Goal: Information Seeking & Learning: Find specific fact

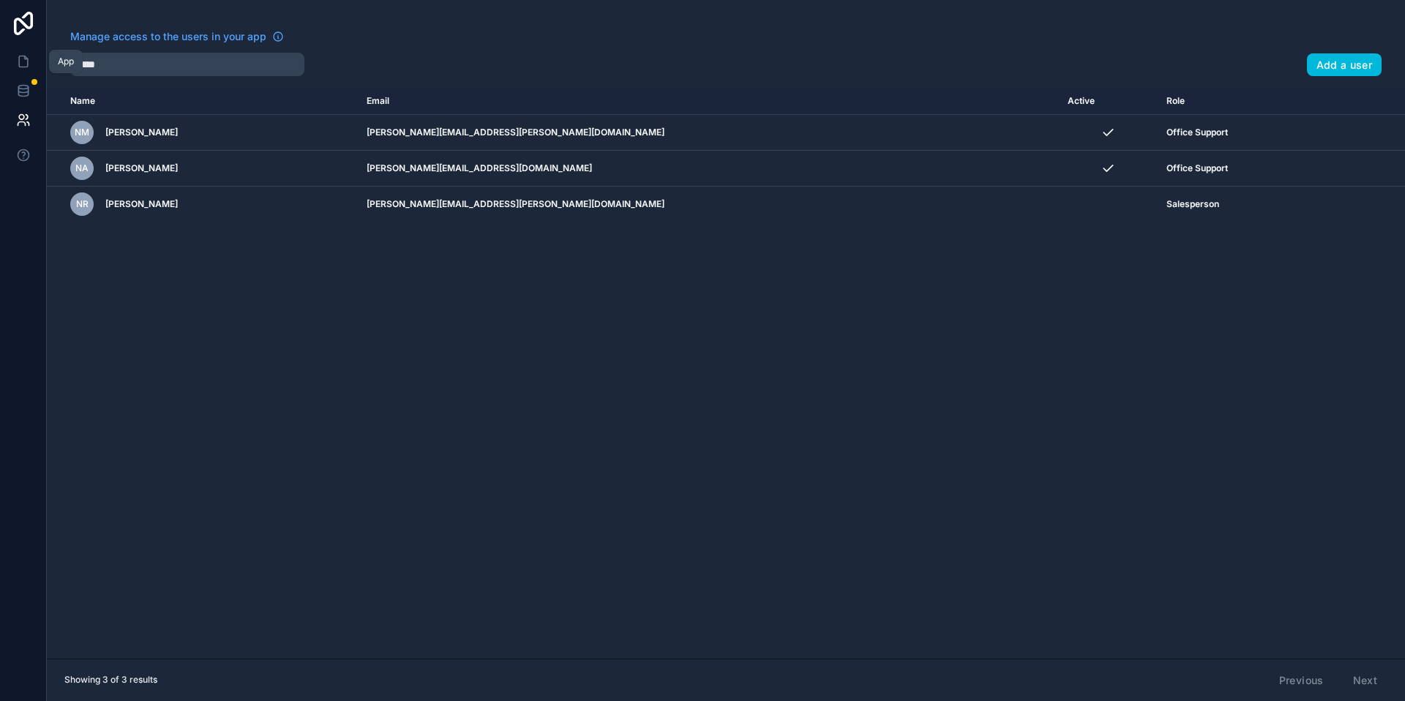
click at [24, 56] on icon at bounding box center [25, 57] width 3 height 3
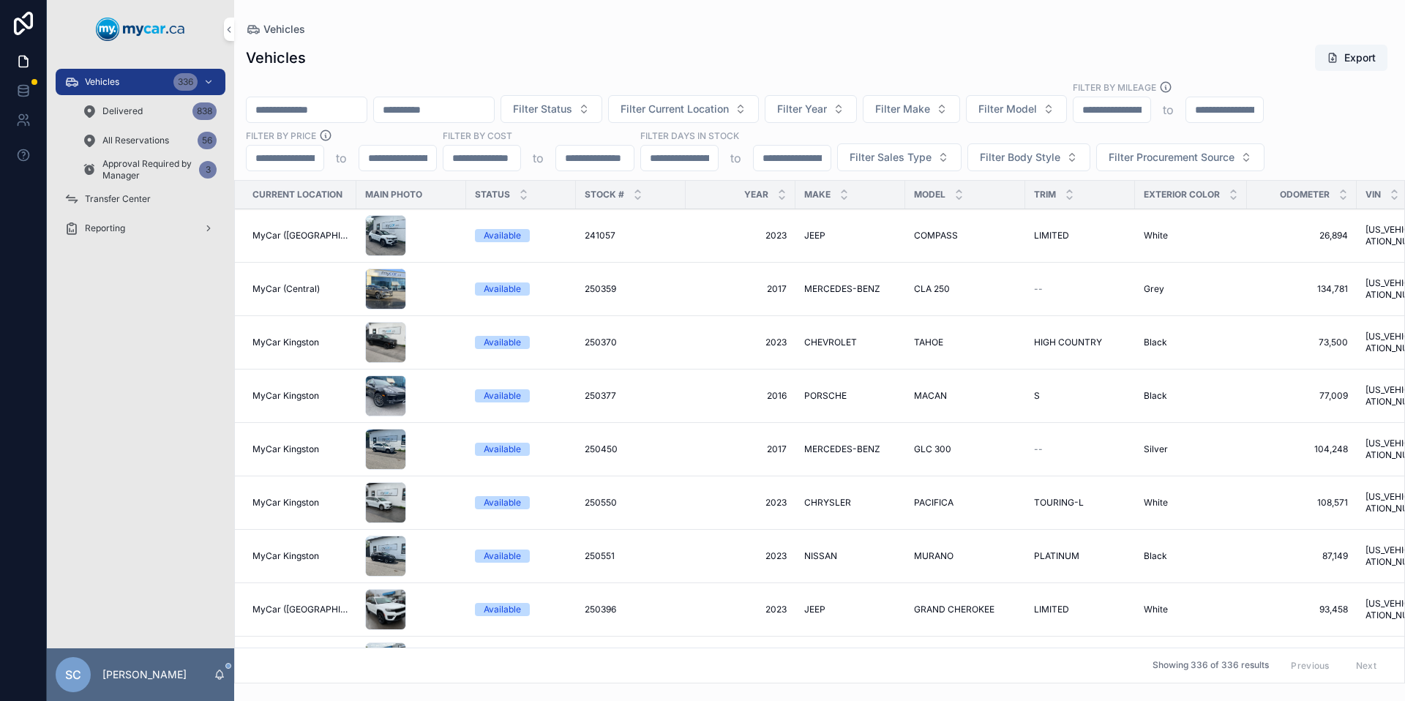
click at [317, 114] on input "scrollable content" at bounding box center [307, 109] width 120 height 20
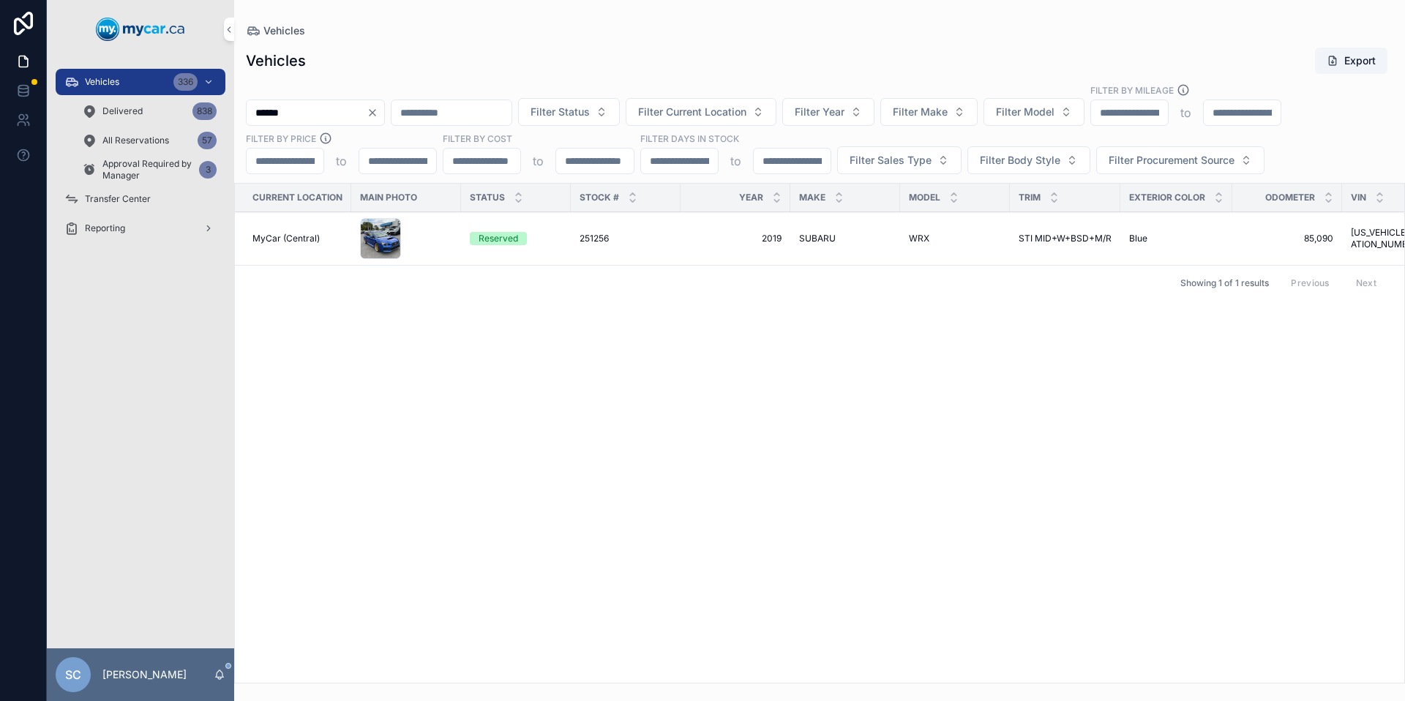
type input "******"
click at [470, 238] on span "Reserved" at bounding box center [498, 238] width 57 height 13
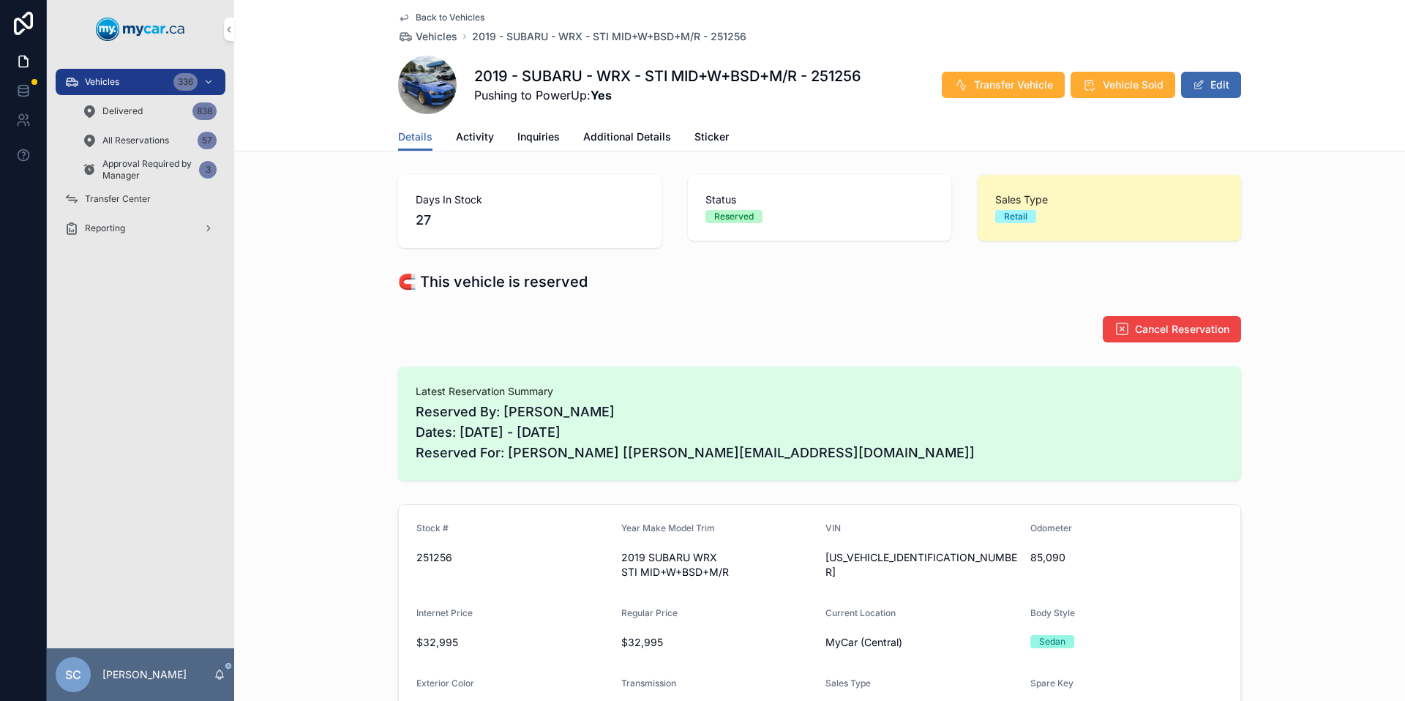
click at [636, 136] on span "Additional Details" at bounding box center [627, 136] width 88 height 15
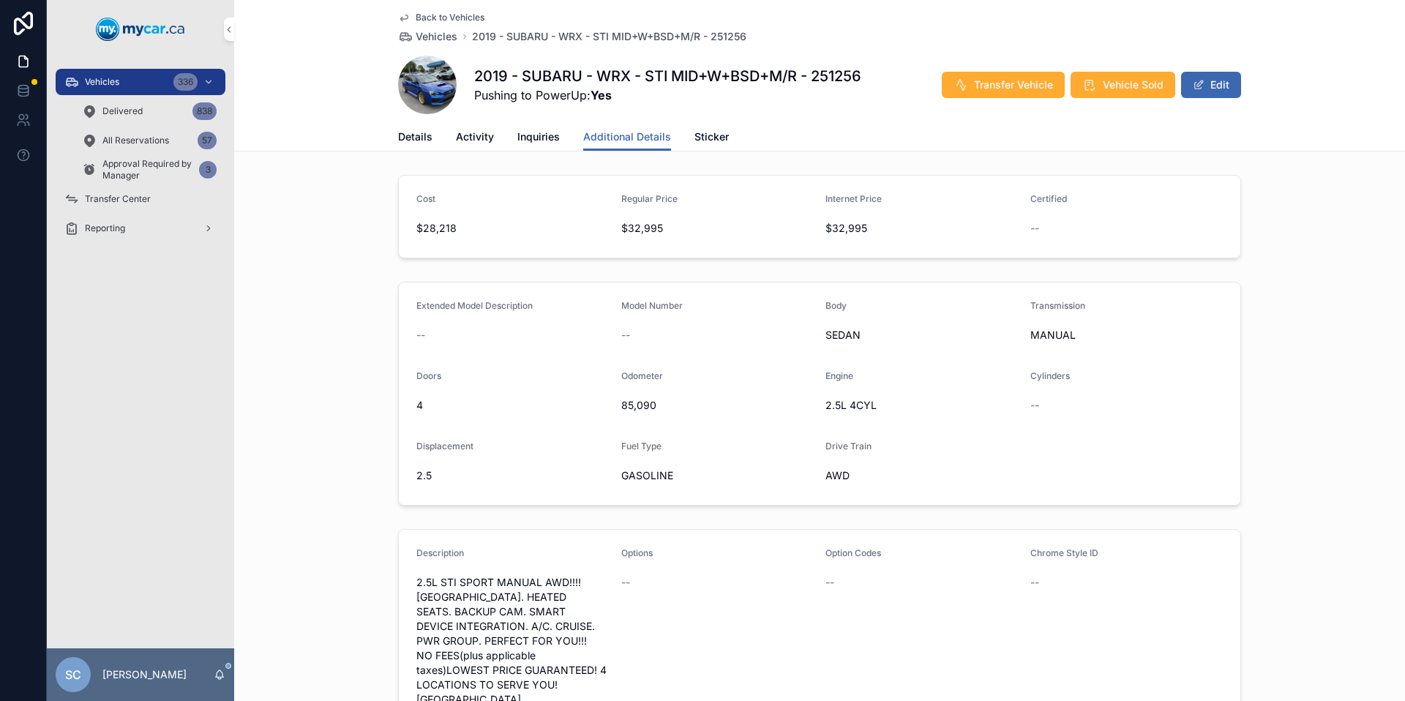
click at [138, 81] on div "Vehicles 336" at bounding box center [140, 81] width 152 height 23
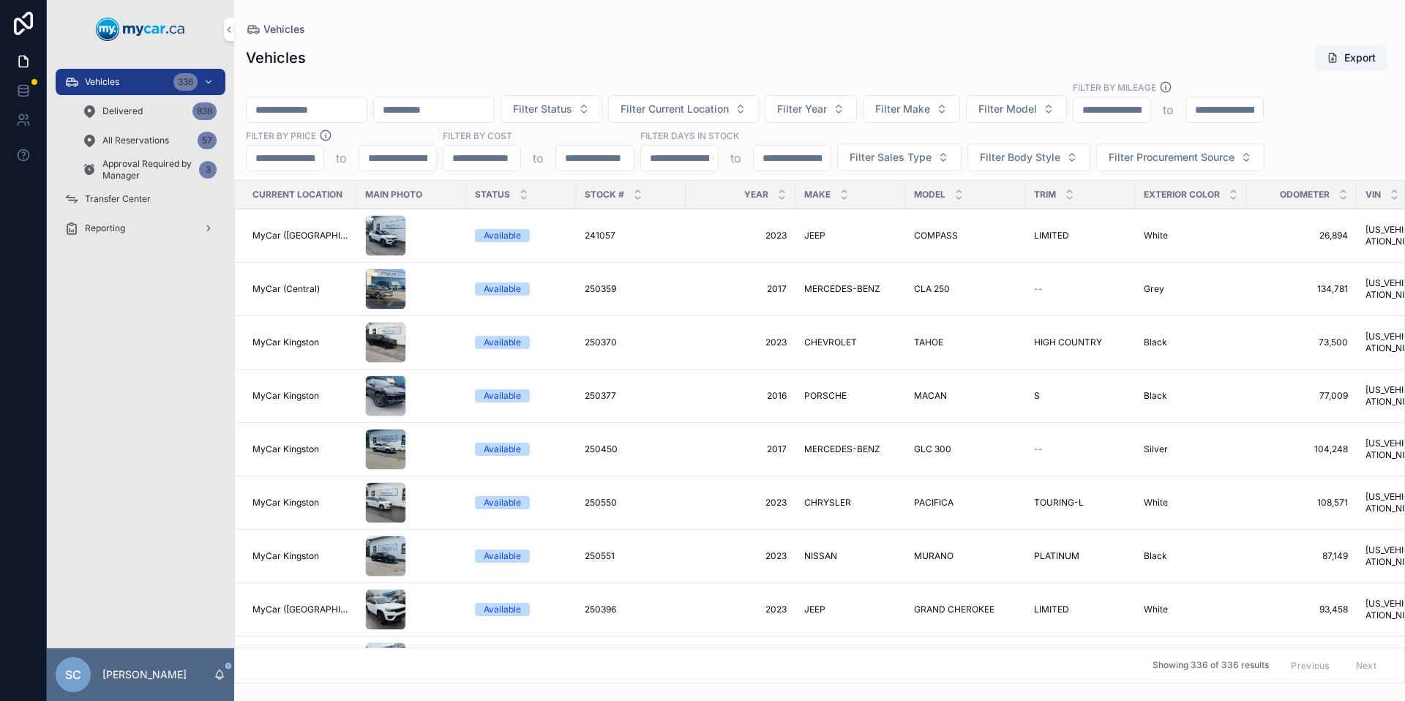
click at [328, 110] on input "scrollable content" at bounding box center [307, 109] width 120 height 20
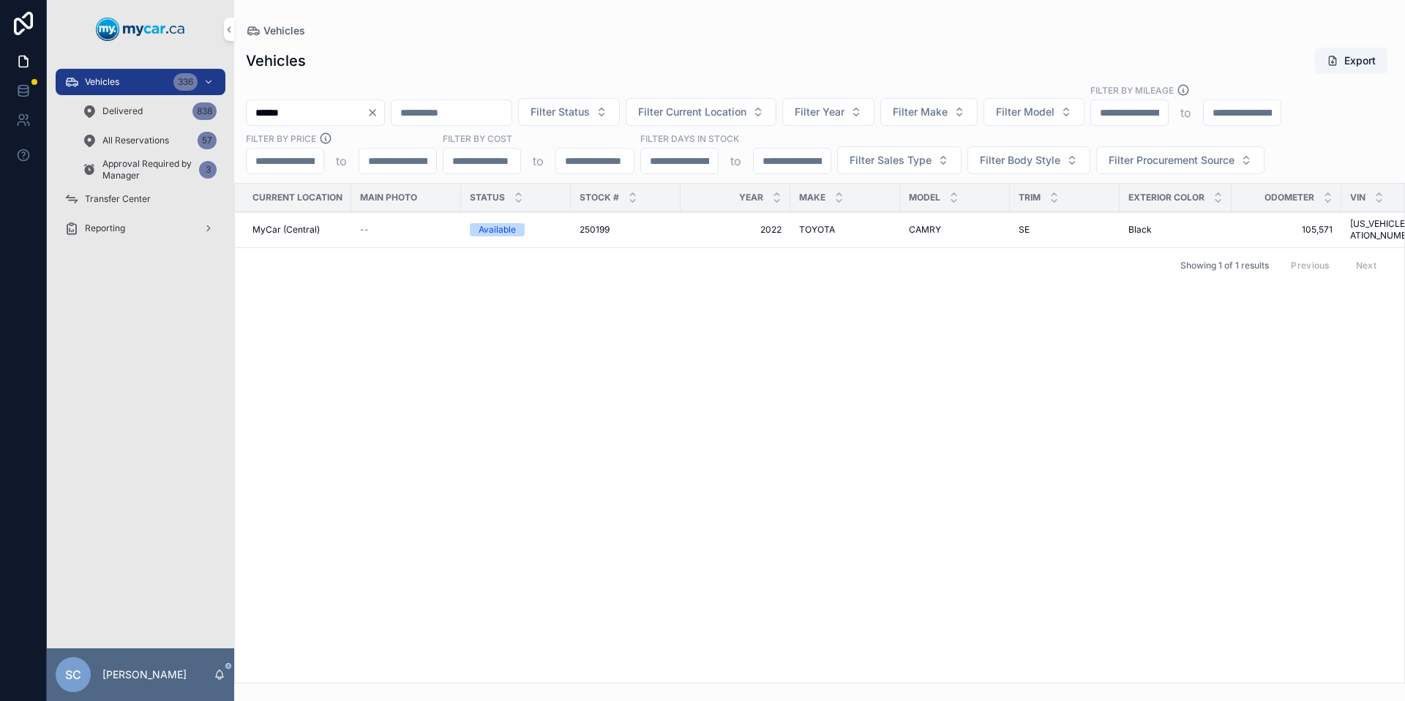
type input "******"
click at [639, 228] on div "250199 250199" at bounding box center [625, 230] width 92 height 12
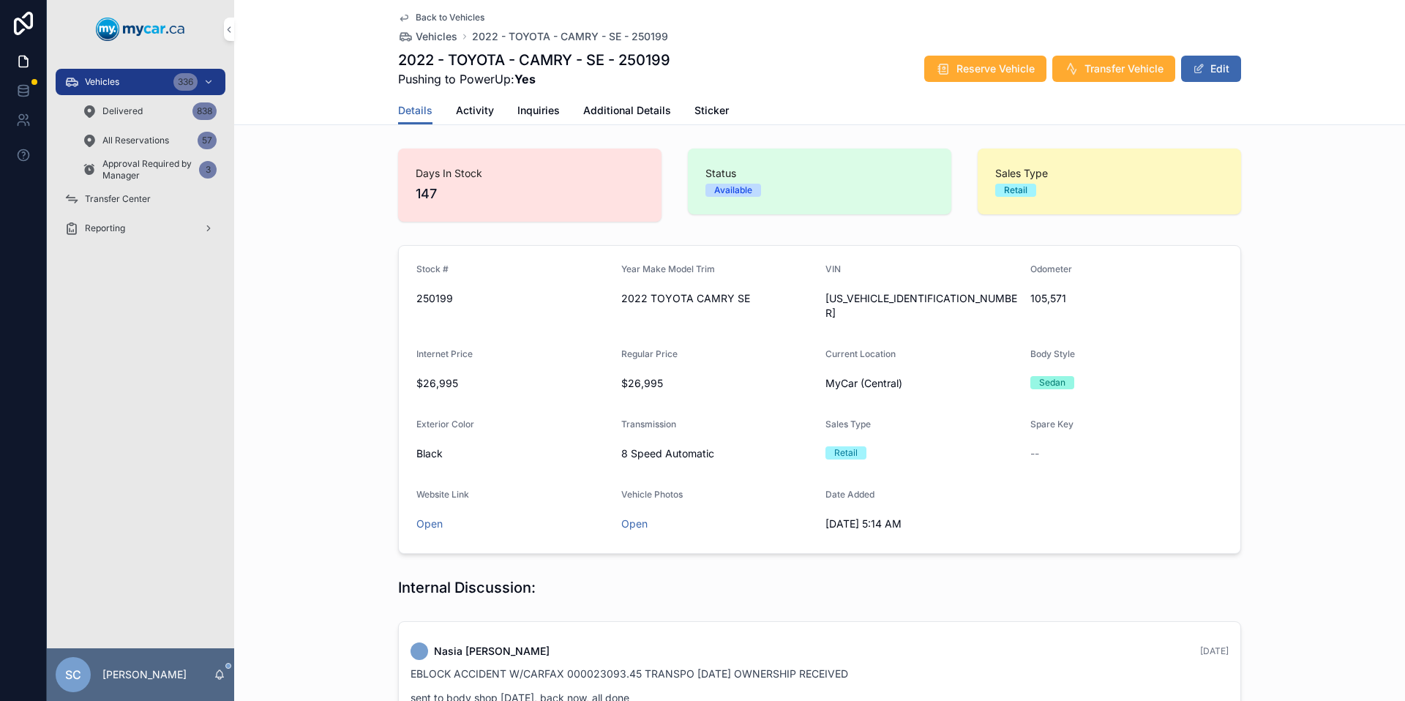
scroll to position [284, 0]
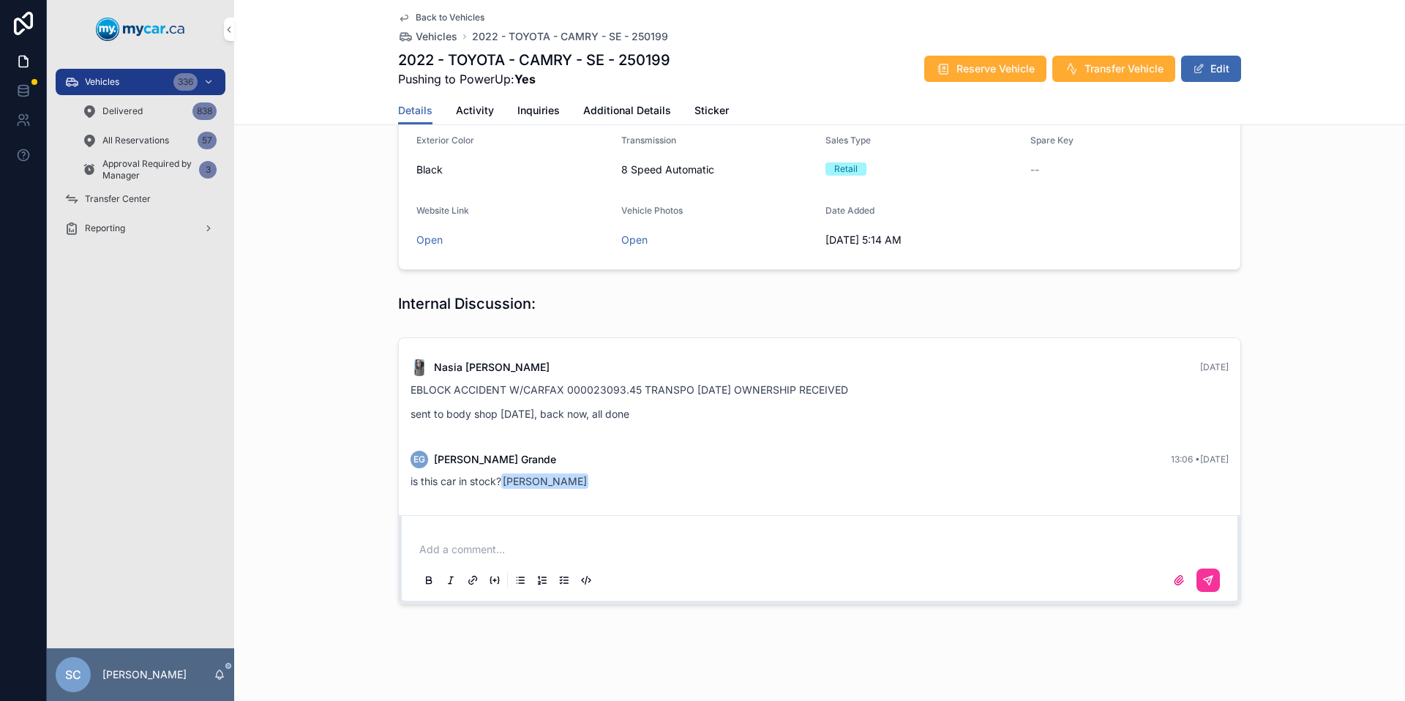
click at [465, 533] on div "Add a comment..." at bounding box center [819, 563] width 806 height 61
click at [463, 542] on p "scrollable content" at bounding box center [822, 549] width 806 height 15
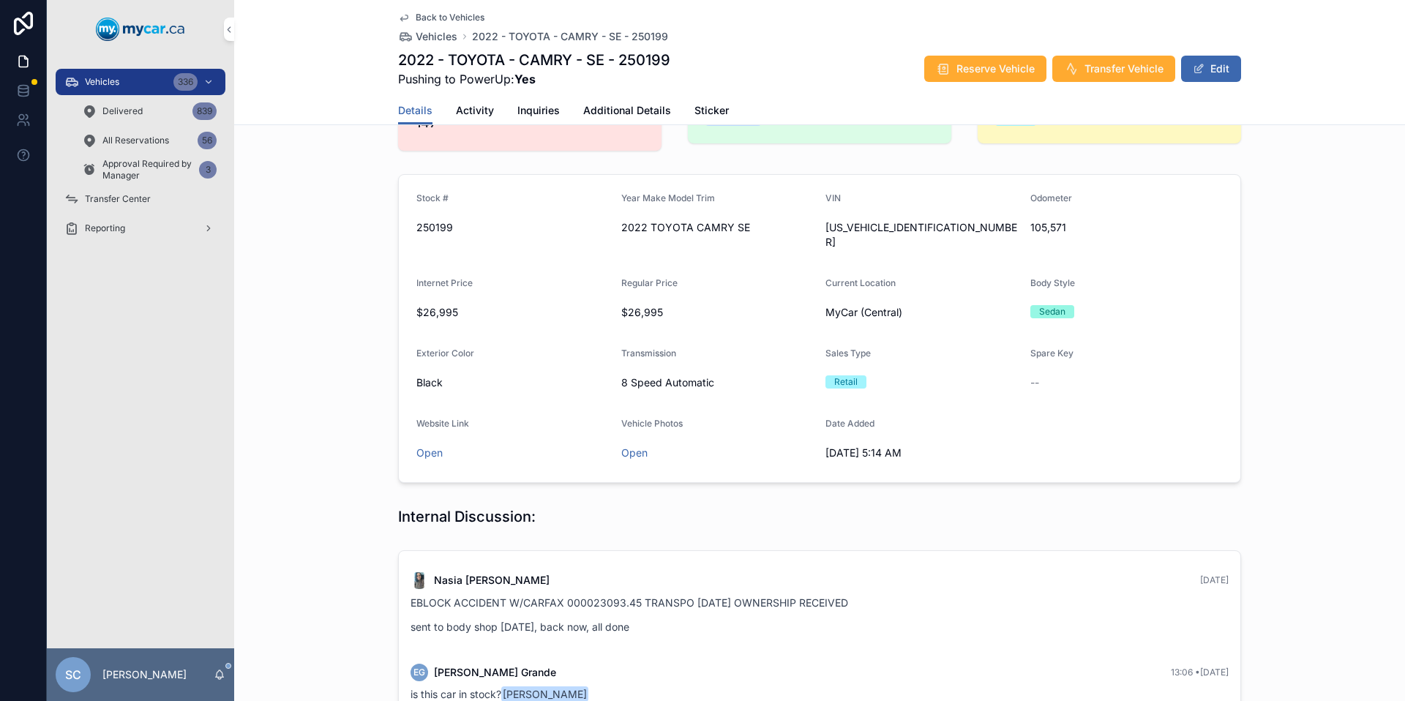
scroll to position [0, 0]
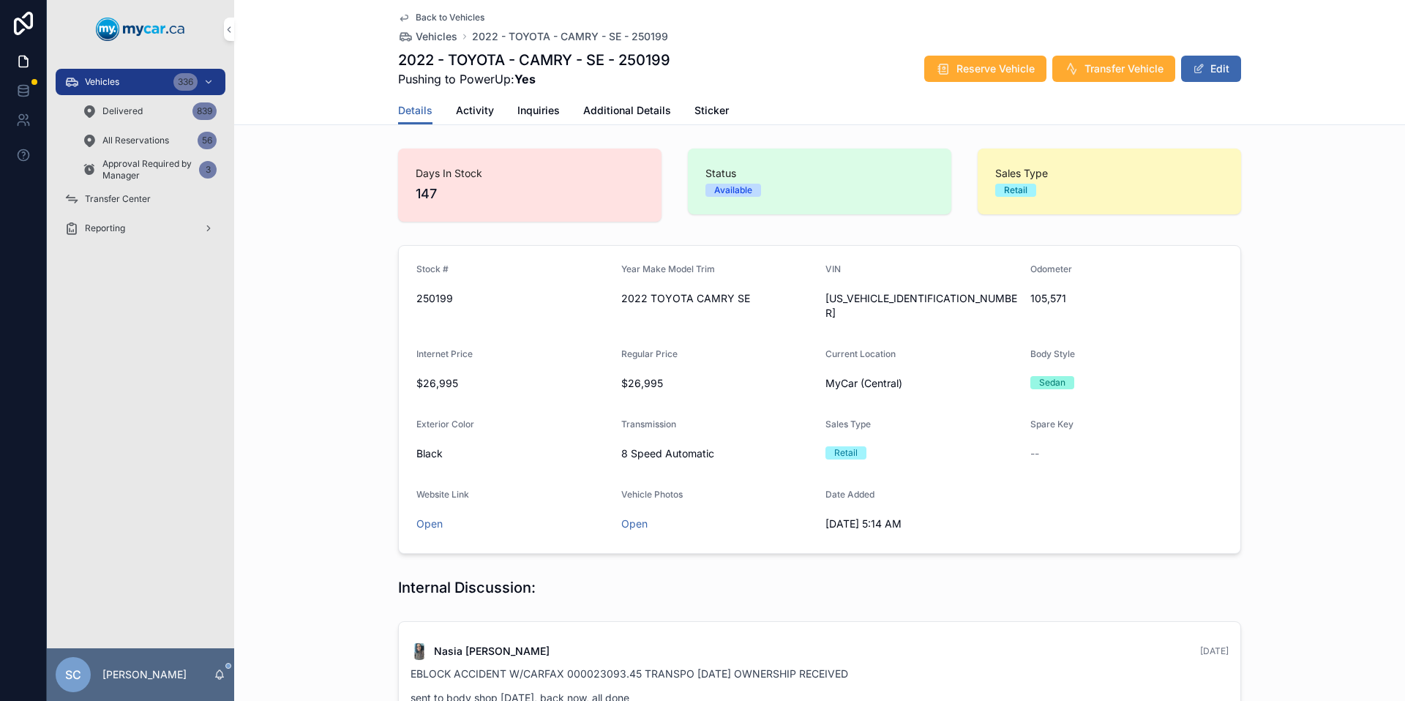
click at [606, 112] on span "Additional Details" at bounding box center [627, 110] width 88 height 15
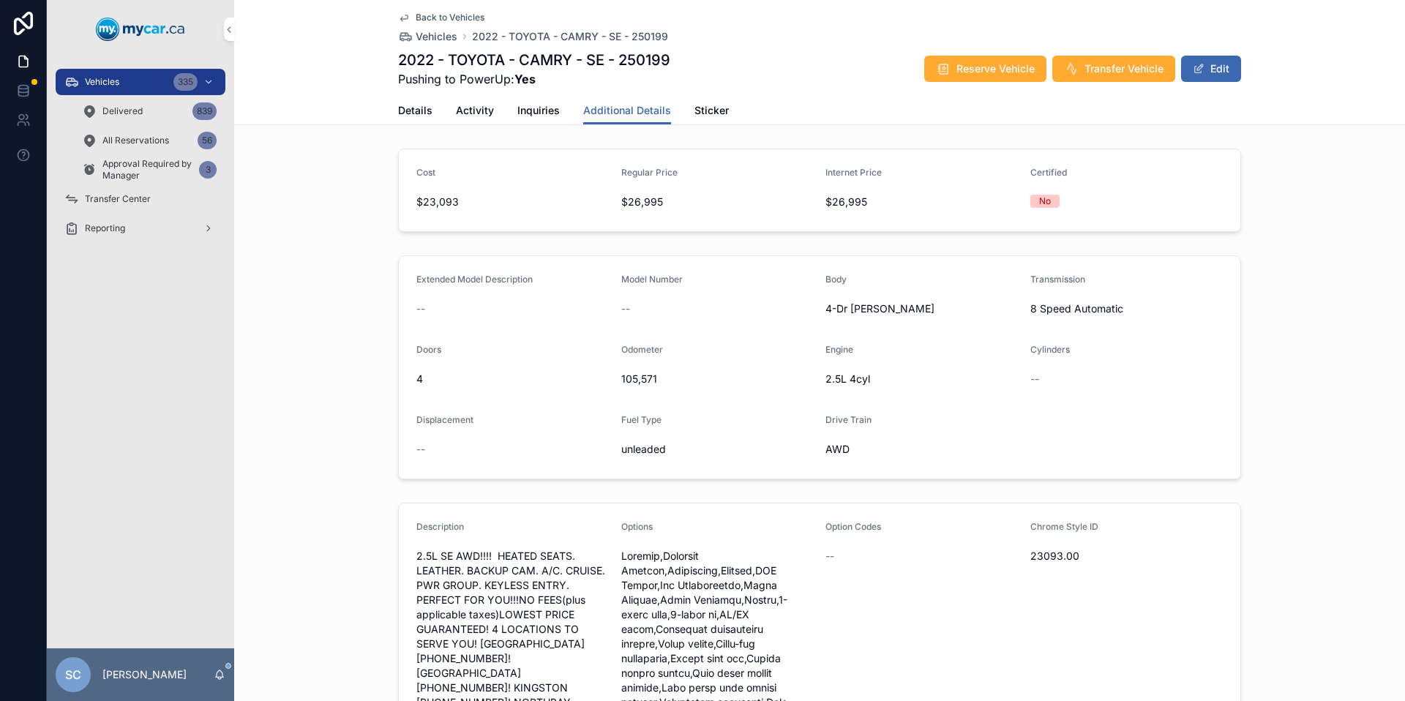
click at [421, 116] on span "Details" at bounding box center [415, 110] width 34 height 15
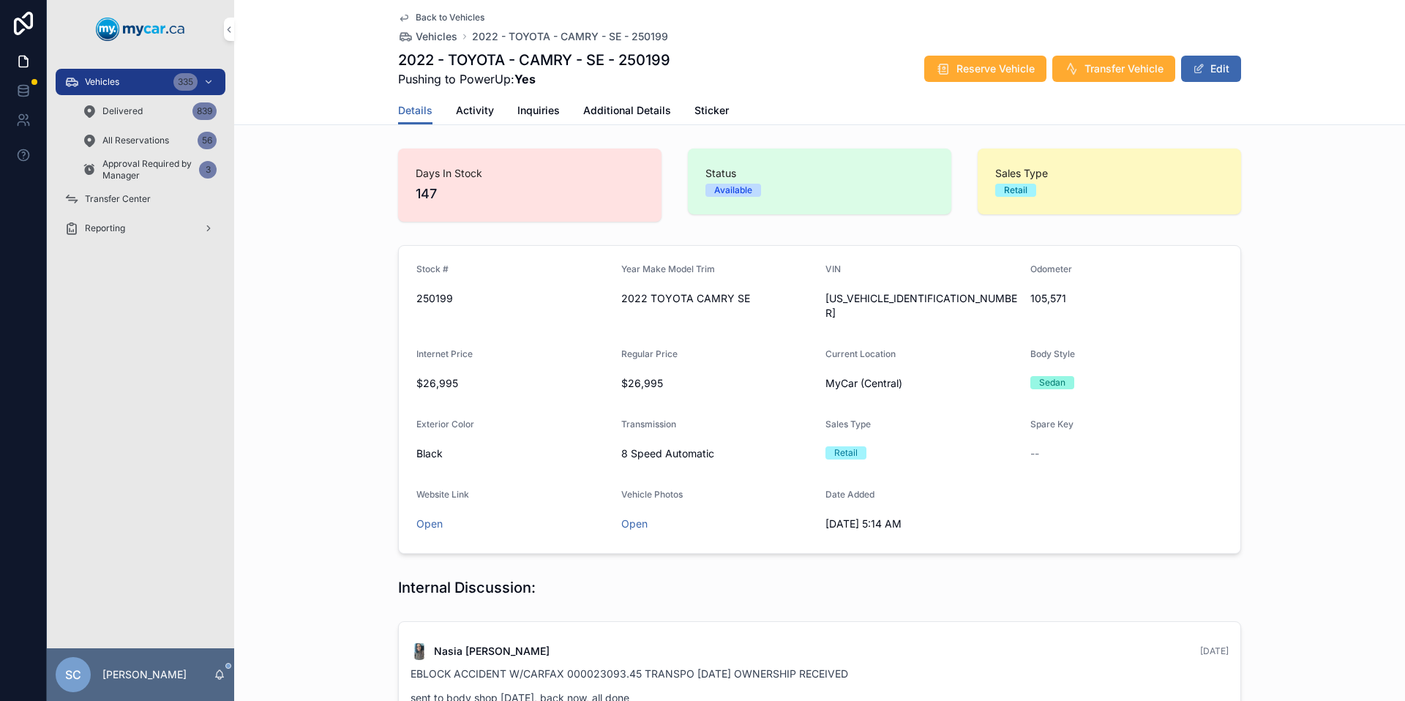
click at [419, 107] on span "Details" at bounding box center [415, 110] width 34 height 15
click at [615, 110] on span "Additional Details" at bounding box center [627, 110] width 88 height 15
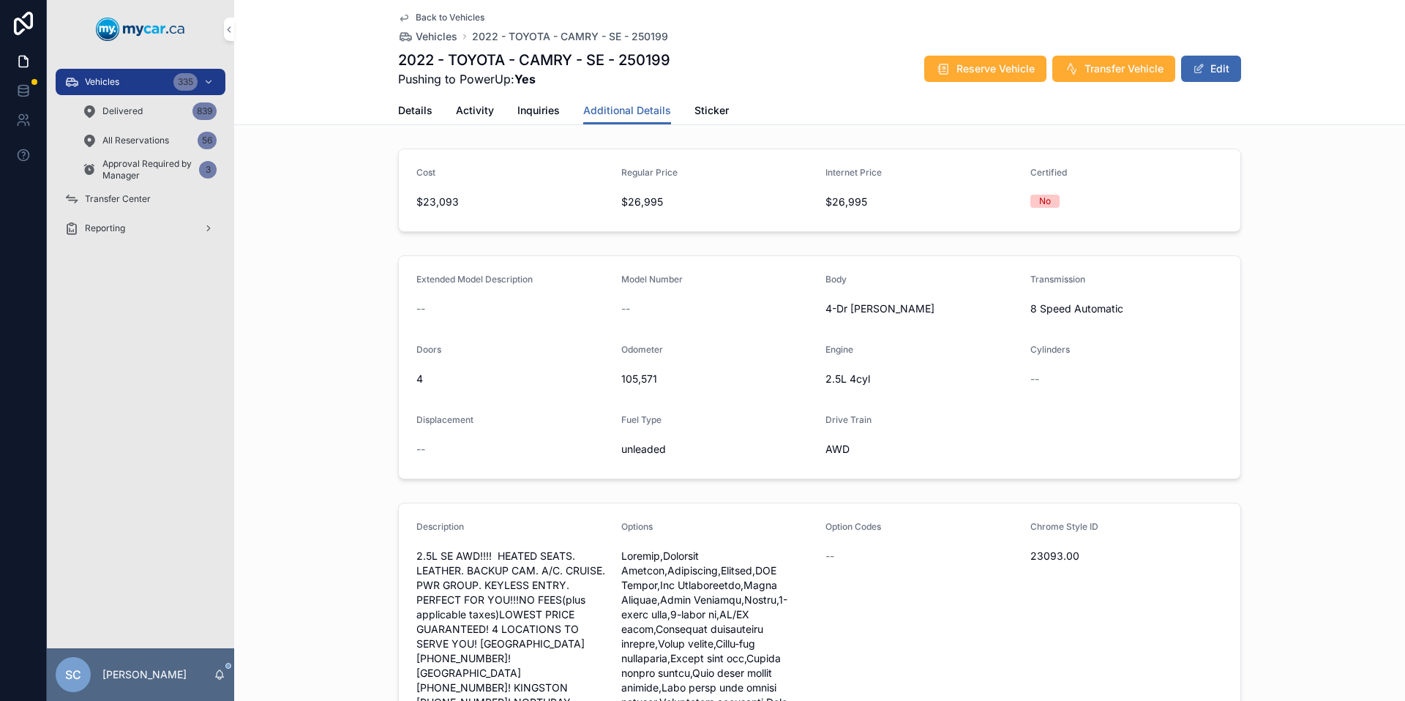
click at [151, 83] on div "Vehicles 335" at bounding box center [140, 81] width 152 height 23
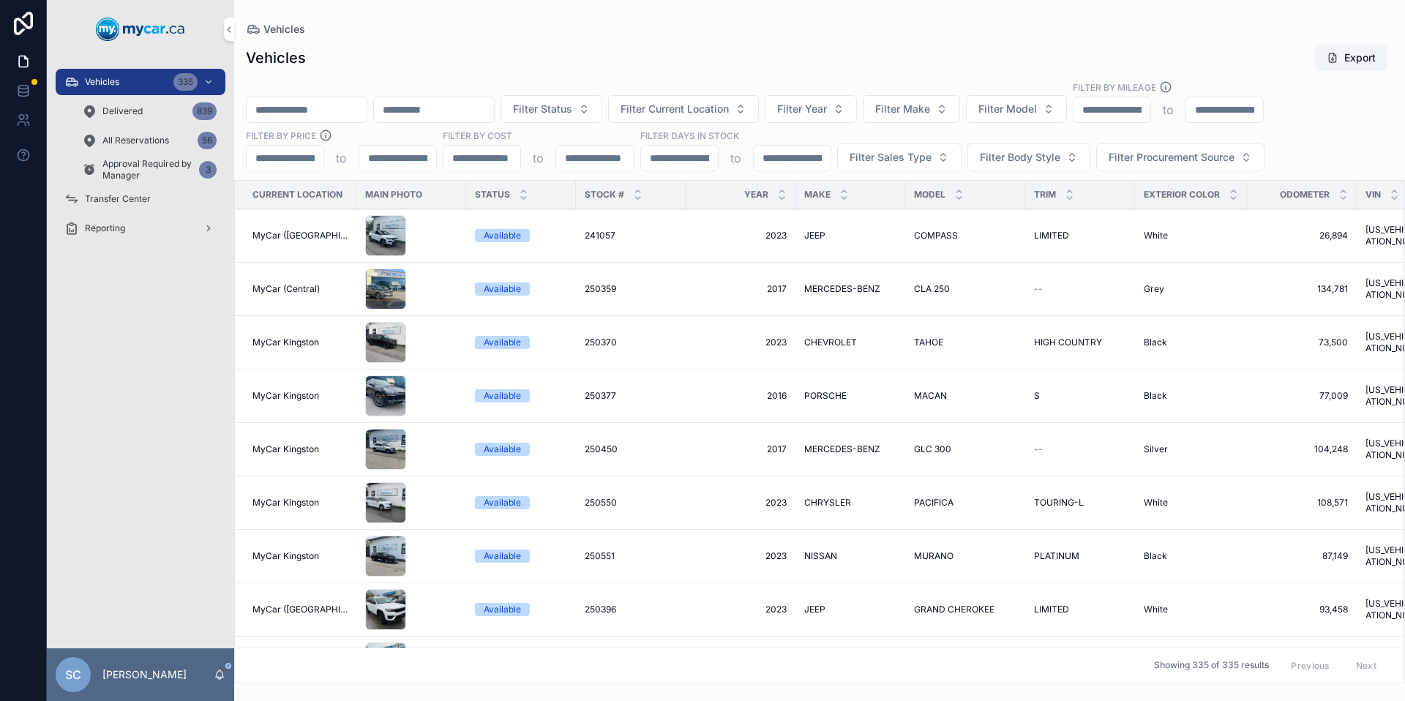
click at [299, 108] on input "scrollable content" at bounding box center [307, 109] width 120 height 20
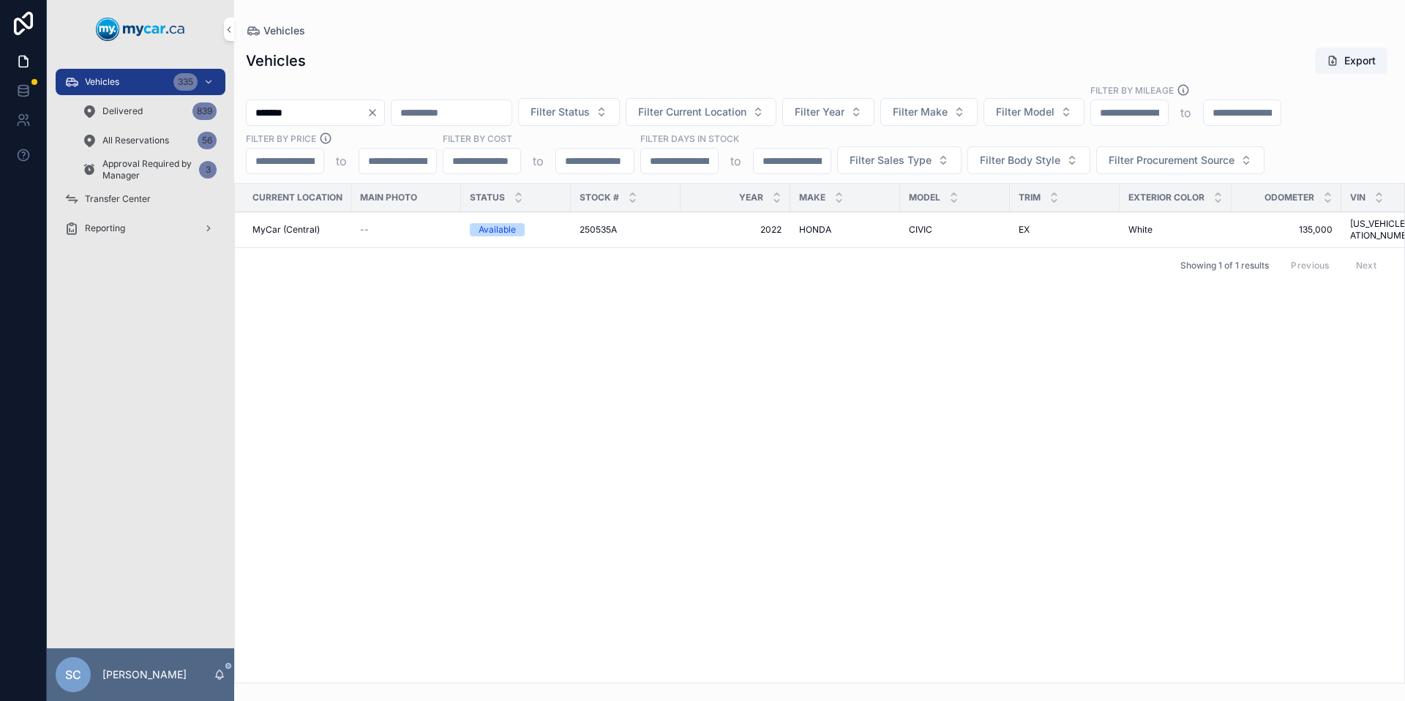
type input "*******"
click at [530, 223] on div "Available" at bounding box center [516, 229] width 92 height 13
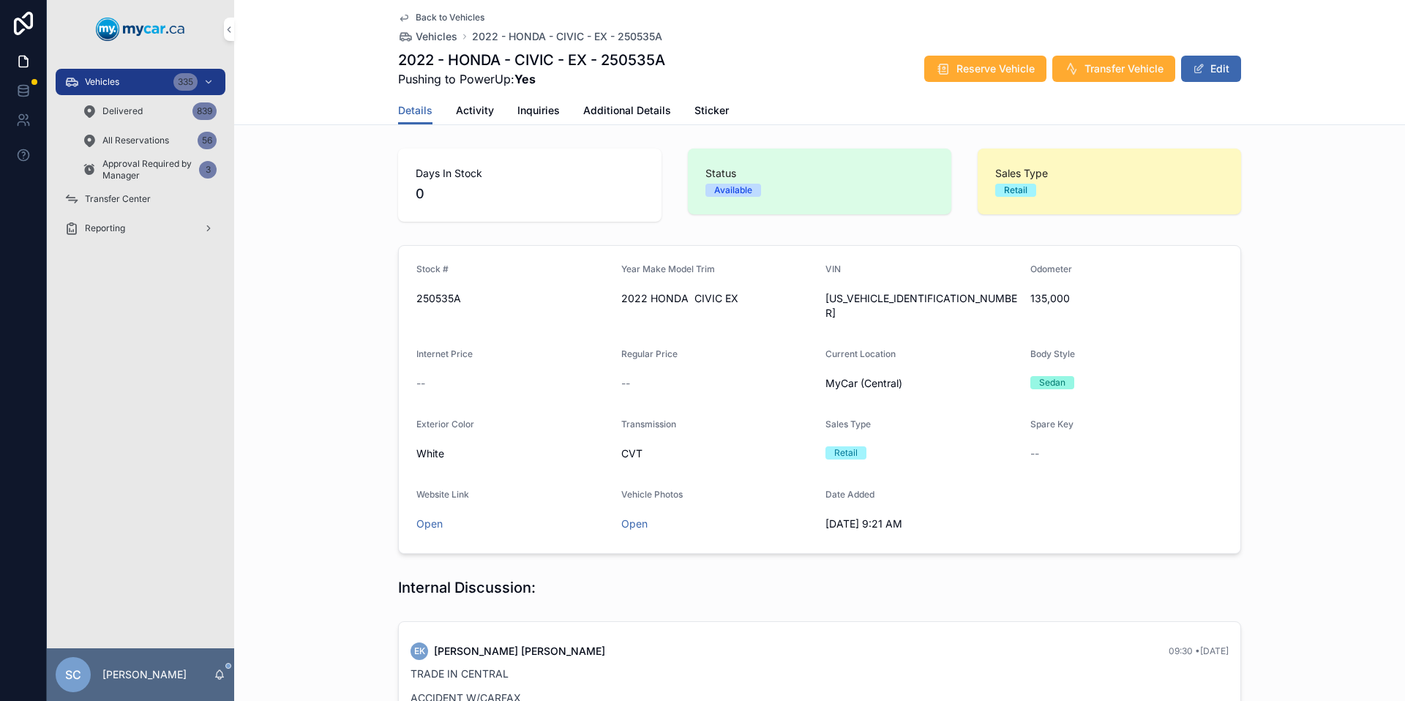
click at [598, 38] on span "2022 - HONDA - CIVIC - EX - 250535A" at bounding box center [567, 36] width 190 height 15
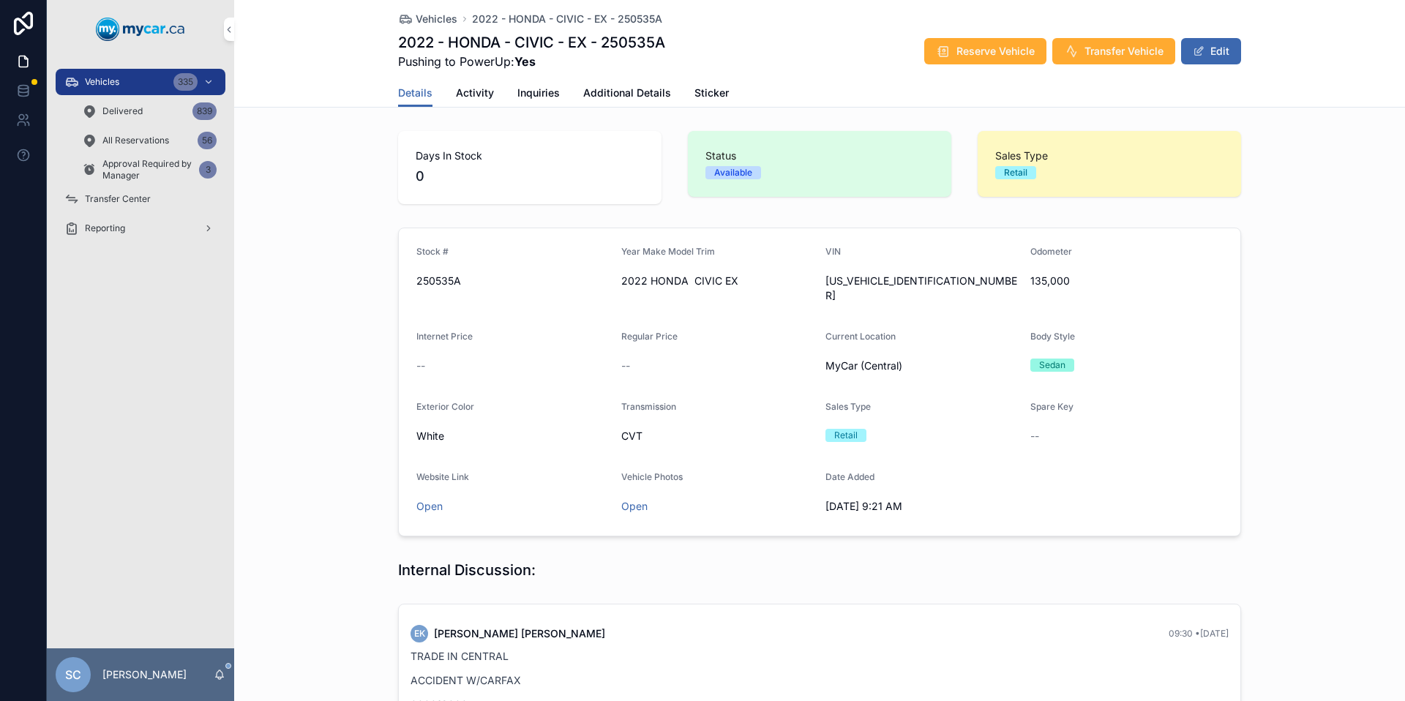
click at [865, 283] on span "[US_VEHICLE_IDENTIFICATION_NUMBER]" at bounding box center [921, 288] width 193 height 29
copy span "[US_VEHICLE_IDENTIFICATION_NUMBER]"
click at [120, 79] on div "Vehicles 335" at bounding box center [140, 81] width 152 height 23
